Goal: Check status: Check status

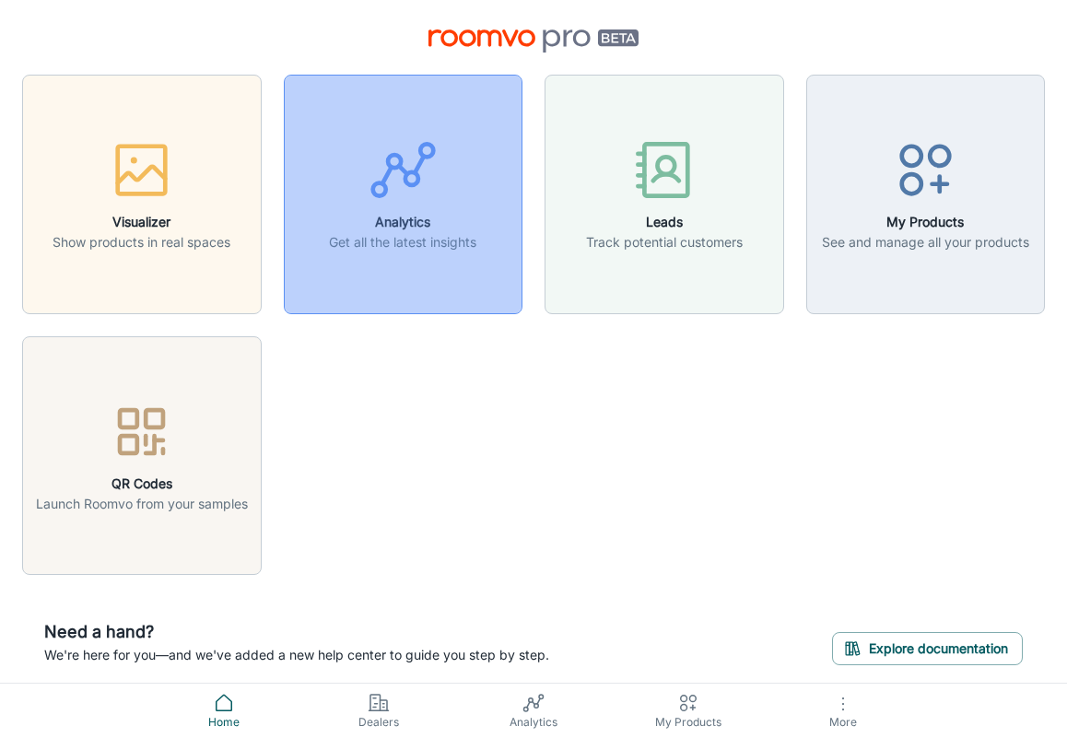
click at [421, 245] on p "Get all the latest insights" at bounding box center [402, 242] width 147 height 20
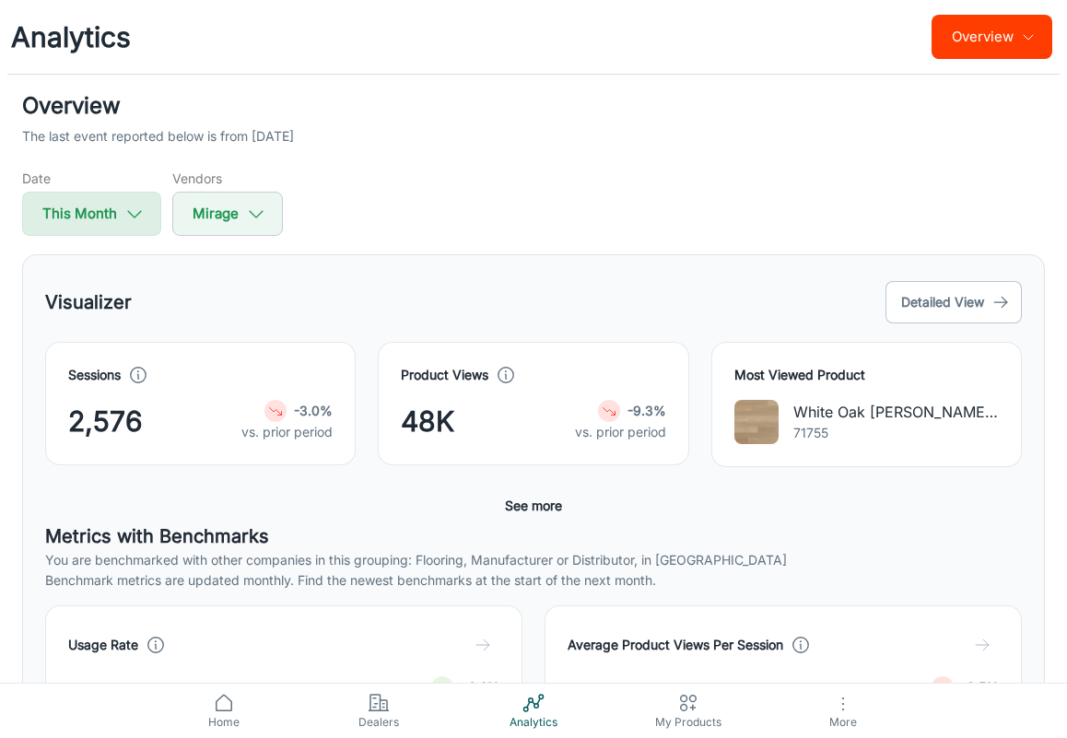
click at [135, 216] on icon "button" at bounding box center [134, 214] width 20 height 20
select select "8"
select select "2025"
select select "8"
select select "2025"
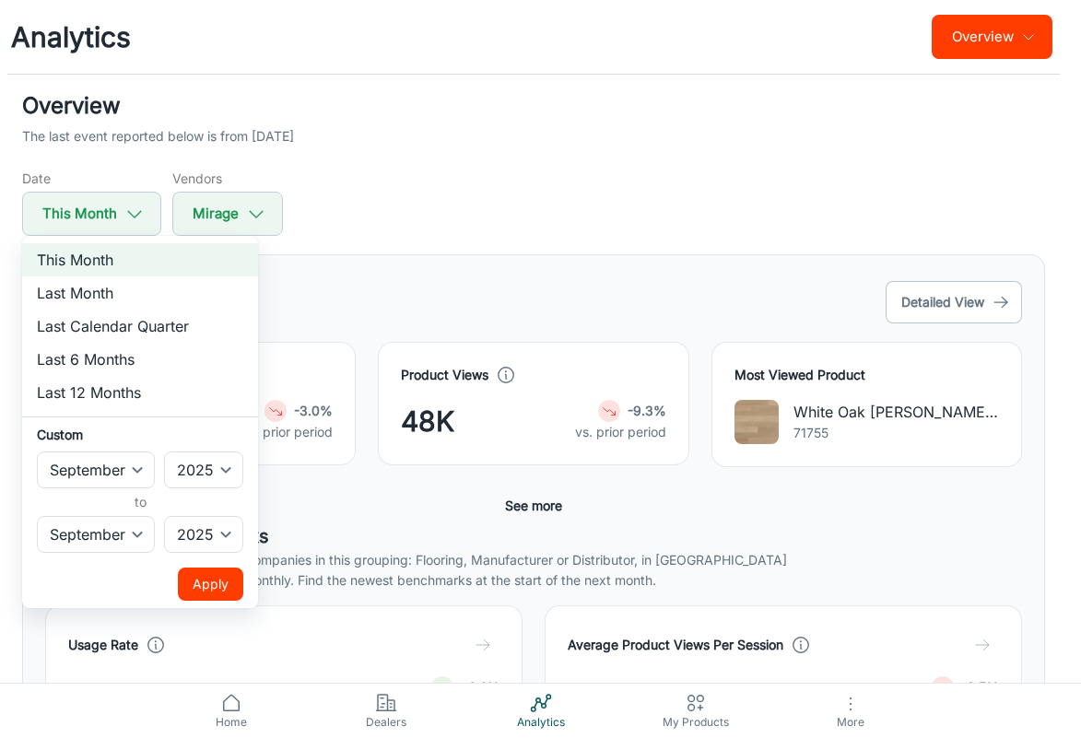
click at [83, 387] on li "Last 12 Months" at bounding box center [140, 392] width 236 height 33
select select "2024"
select select "7"
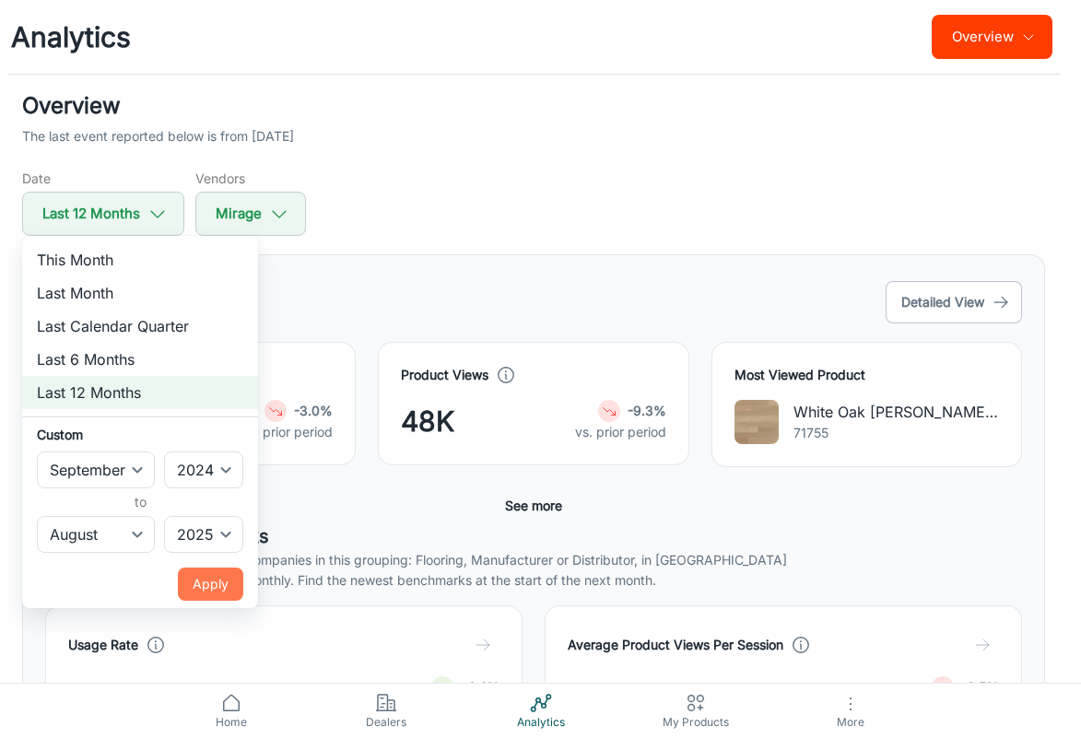
click at [228, 590] on button "Apply" at bounding box center [210, 583] width 65 height 33
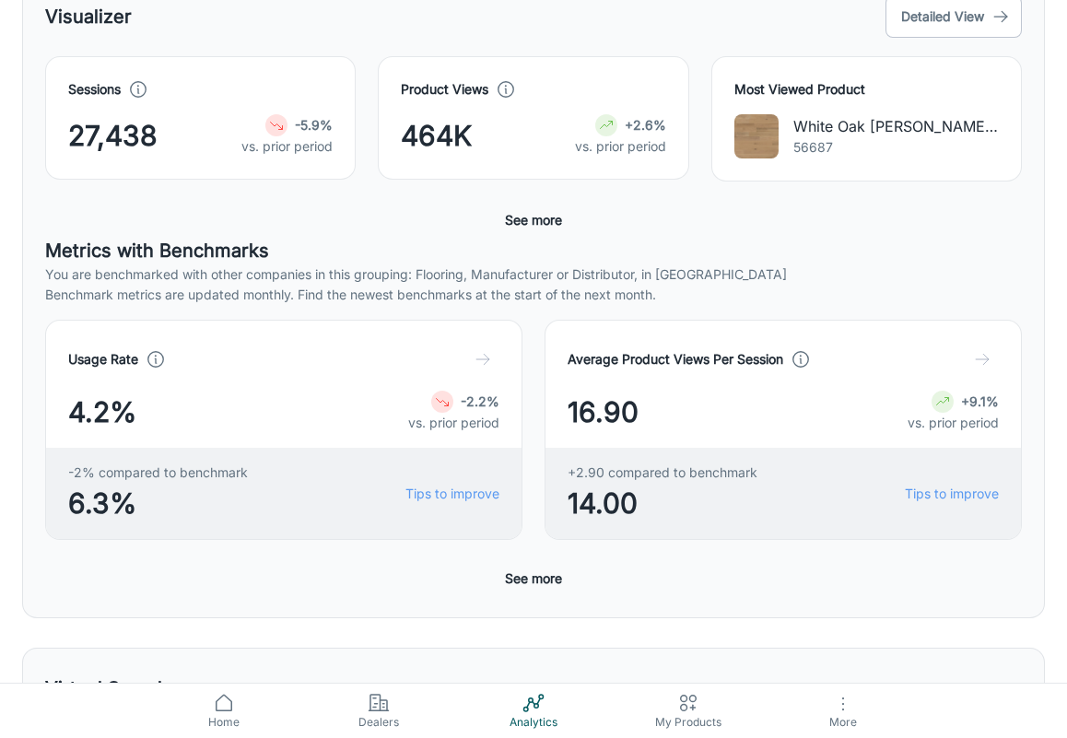
scroll to position [9, 0]
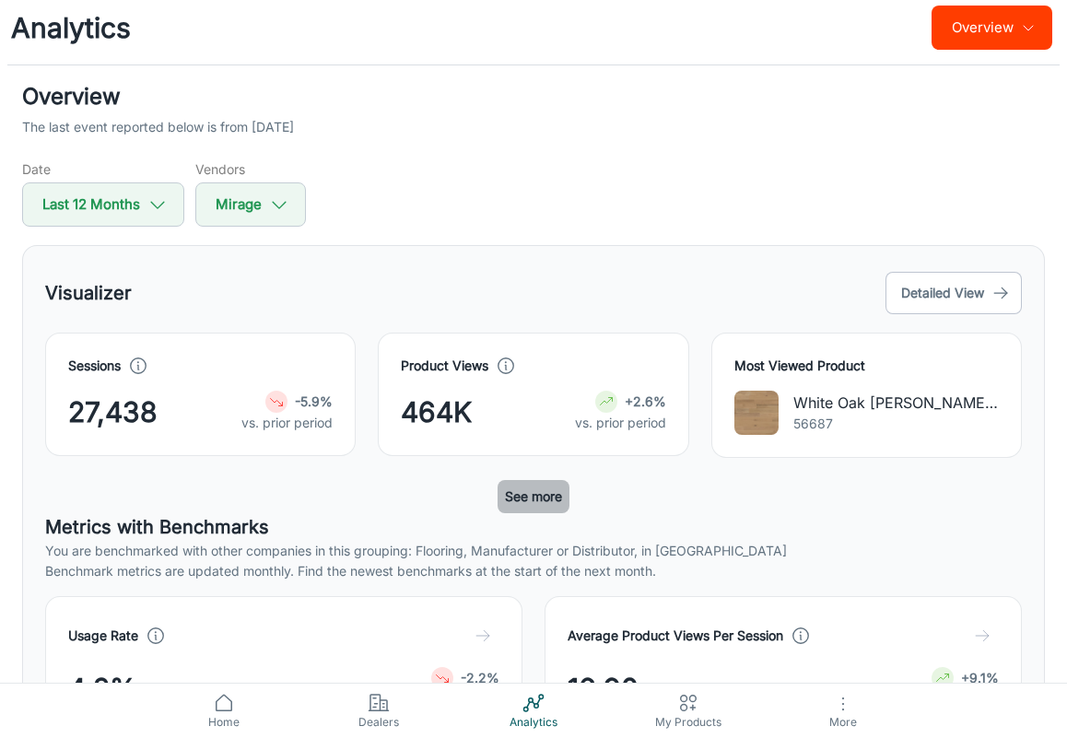
click at [551, 502] on button "See more" at bounding box center [533, 496] width 72 height 33
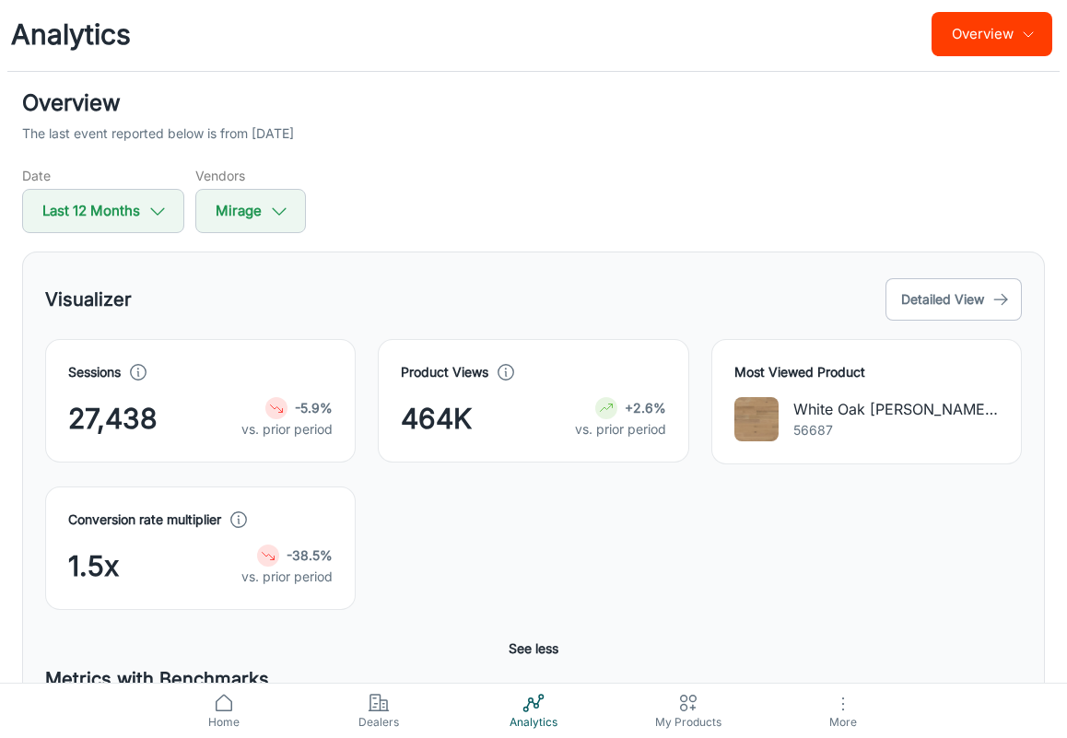
scroll to position [0, 0]
